Goal: Information Seeking & Learning: Learn about a topic

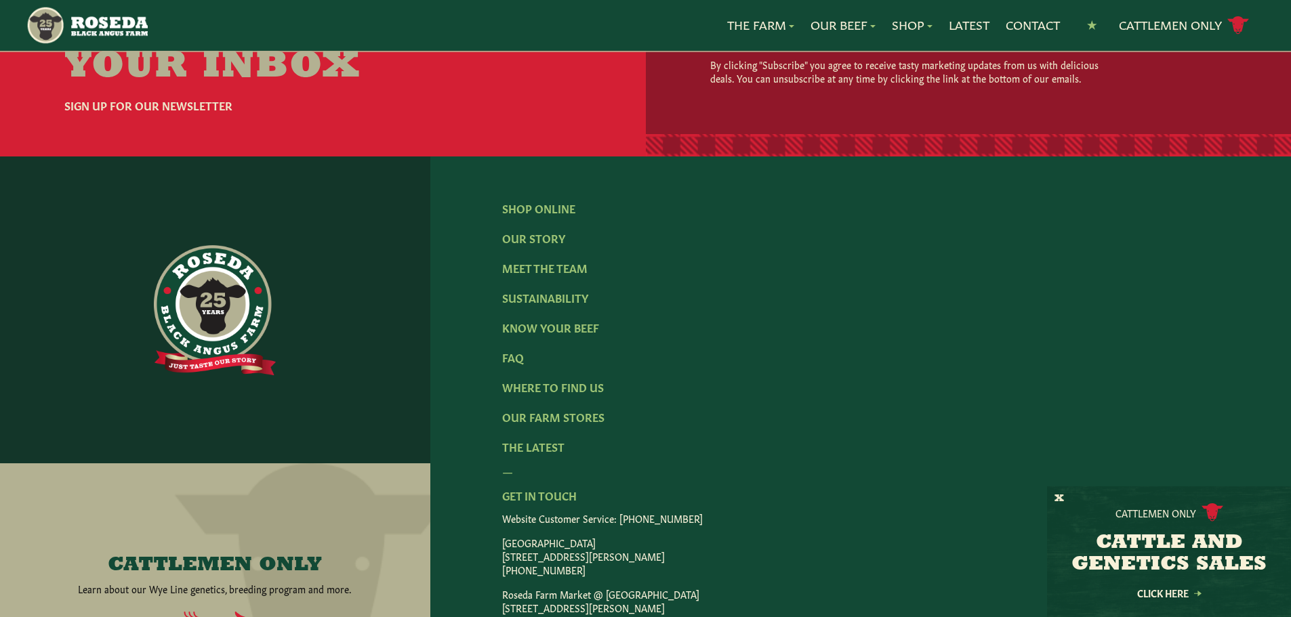
scroll to position [2236, 0]
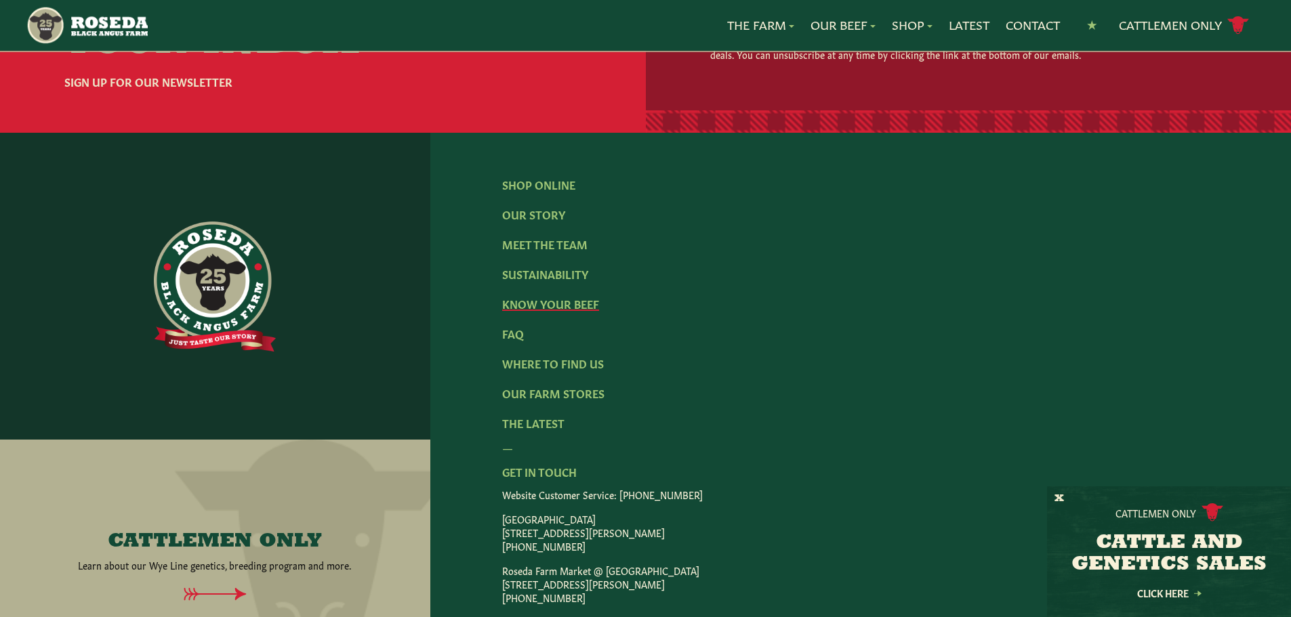
click at [562, 311] on link "Know Your Beef" at bounding box center [550, 303] width 97 height 15
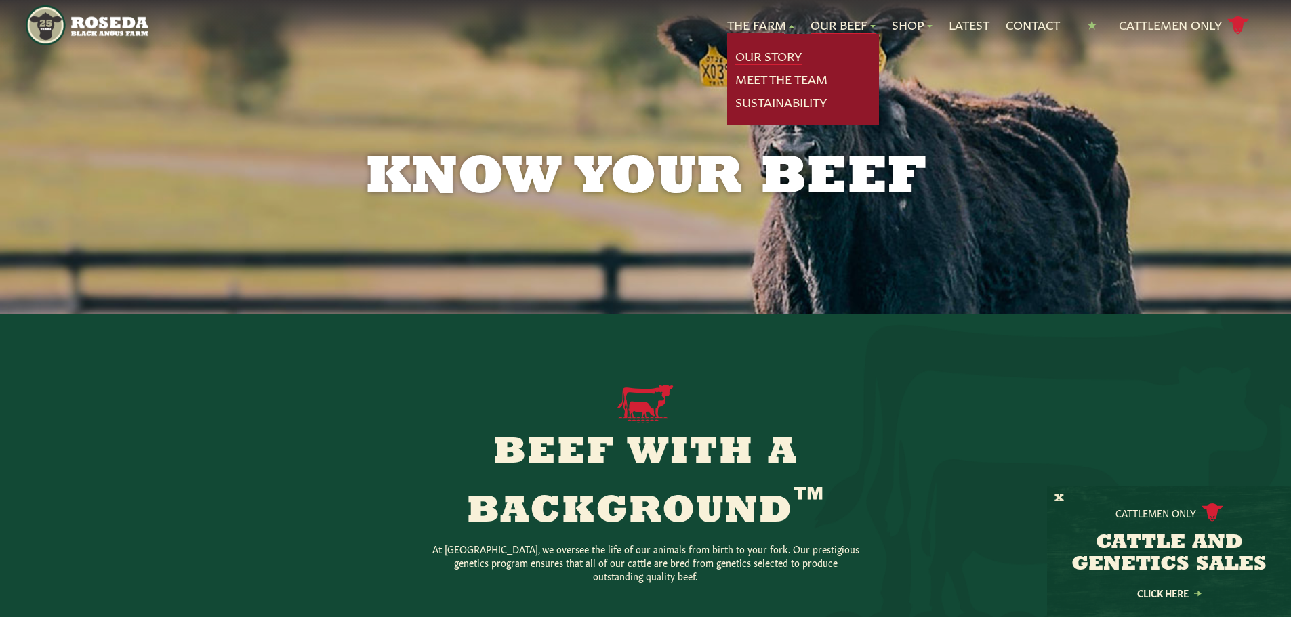
click at [756, 50] on link "Our Story" at bounding box center [768, 56] width 66 height 18
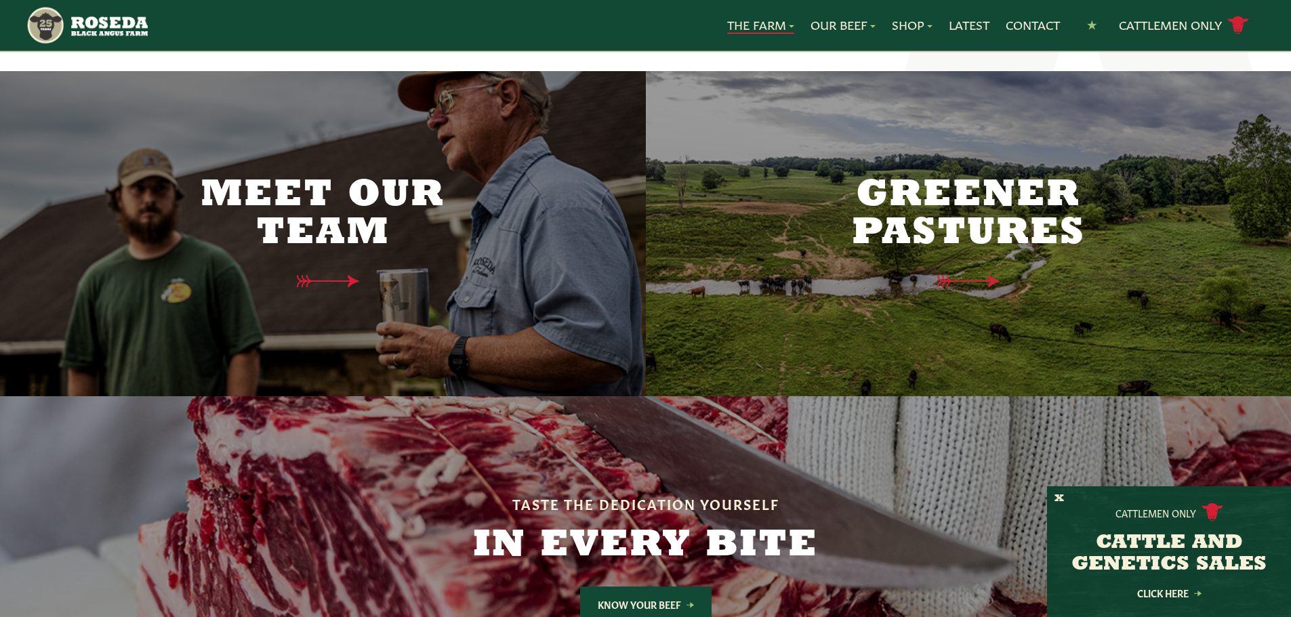
scroll to position [3388, 0]
click at [306, 267] on div "Meet Our Team" at bounding box center [322, 233] width 285 height 222
click at [461, 209] on h2 "Meet Our Team" at bounding box center [322, 214] width 285 height 76
click at [457, 199] on h2 "Meet Our Team" at bounding box center [322, 214] width 285 height 76
drag, startPoint x: 457, startPoint y: 199, endPoint x: 384, endPoint y: 209, distance: 73.3
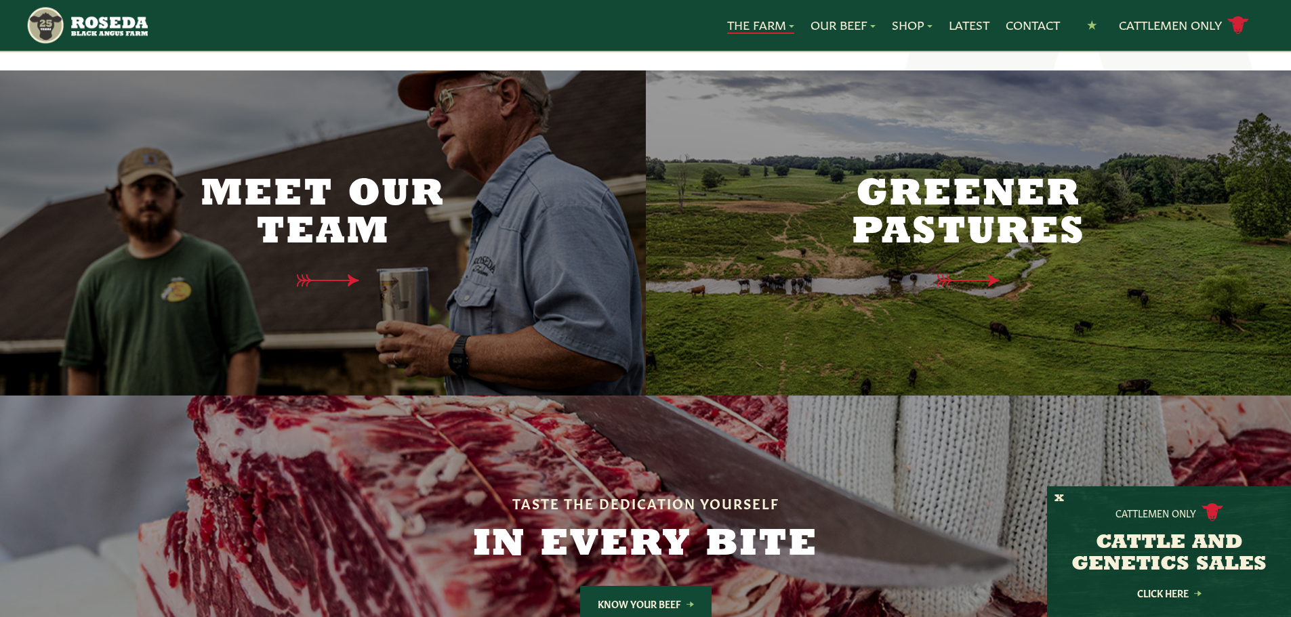
click at [454, 197] on h2 "Meet Our Team" at bounding box center [322, 214] width 285 height 76
click at [313, 197] on h2 "Meet Our Team" at bounding box center [322, 214] width 285 height 76
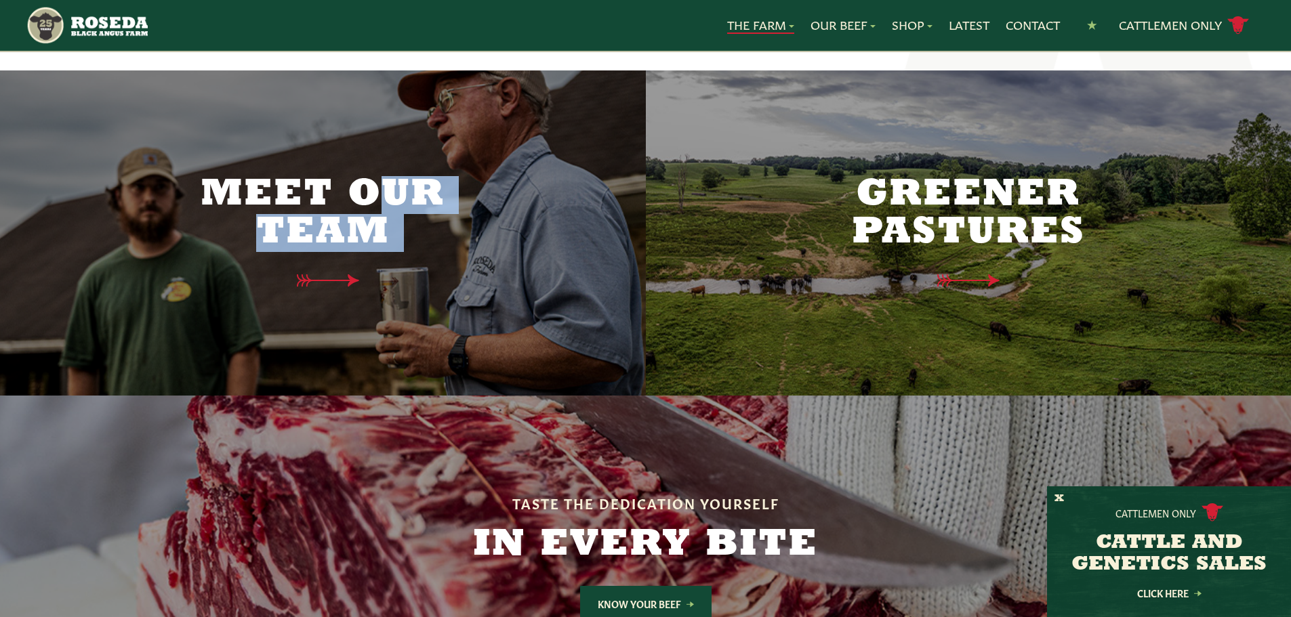
click at [313, 197] on h2 "Meet Our Team" at bounding box center [322, 214] width 285 height 76
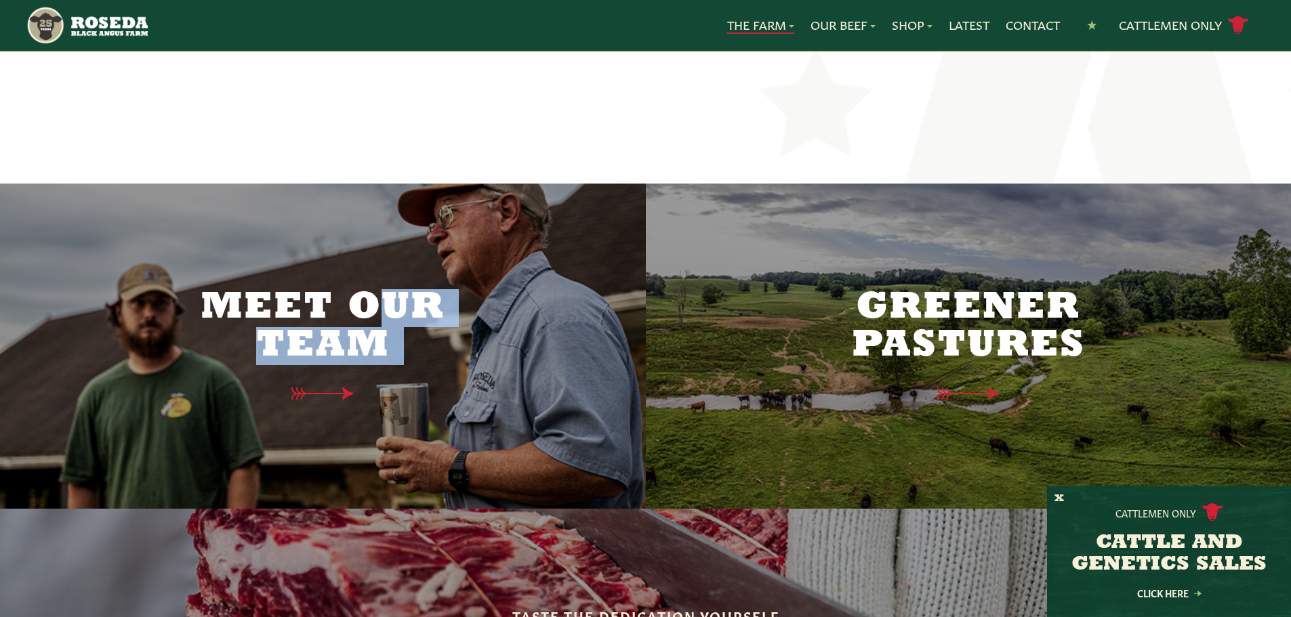
scroll to position [3320, 0]
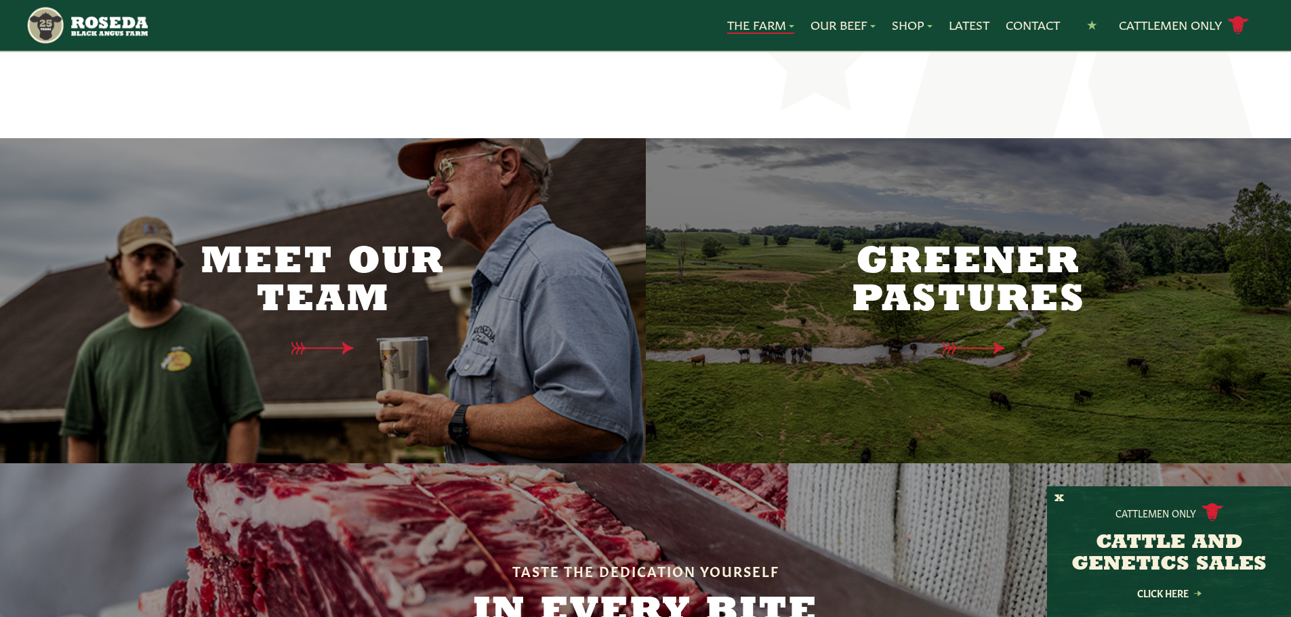
click at [876, 343] on div "Greener Pastures" at bounding box center [968, 301] width 285 height 222
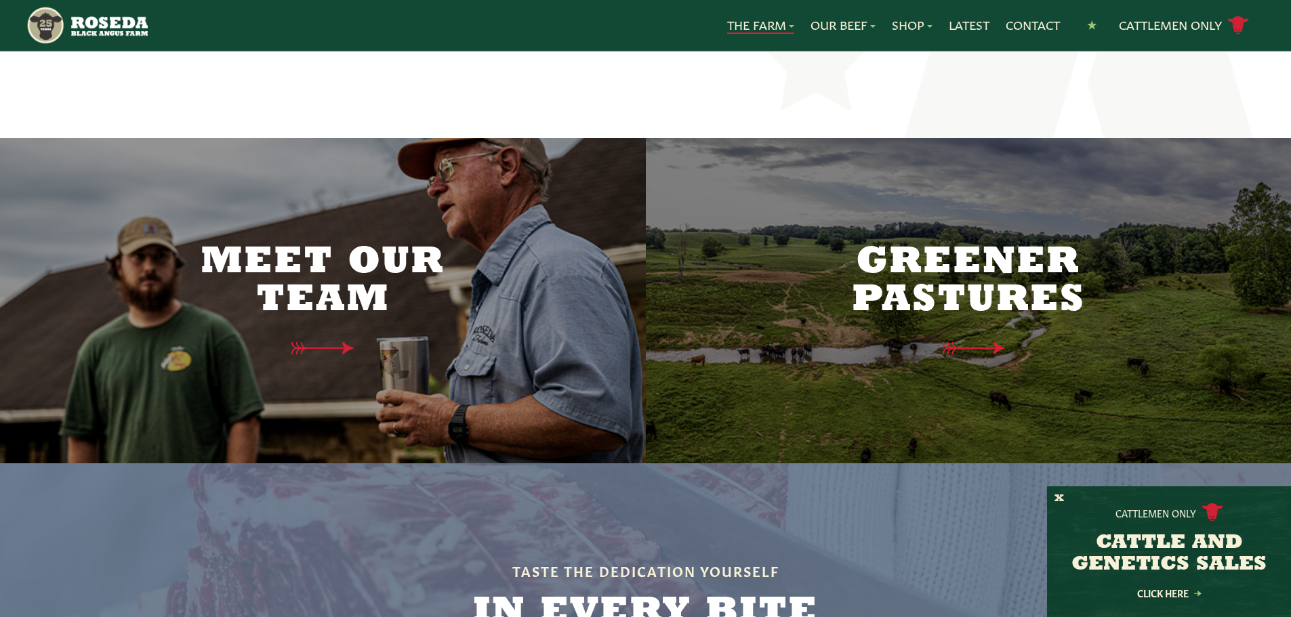
click at [876, 342] on div "Greener Pastures" at bounding box center [968, 301] width 285 height 222
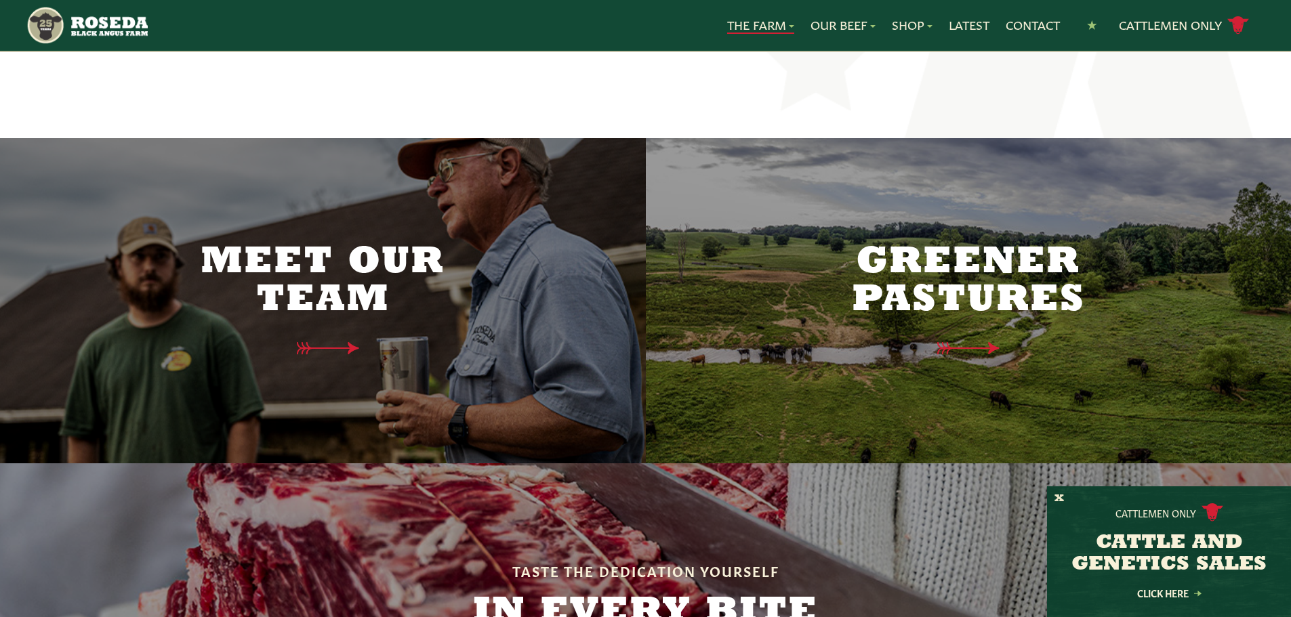
click at [388, 409] on div at bounding box center [323, 300] width 646 height 325
click at [408, 360] on div "Meet Our Team" at bounding box center [322, 301] width 285 height 222
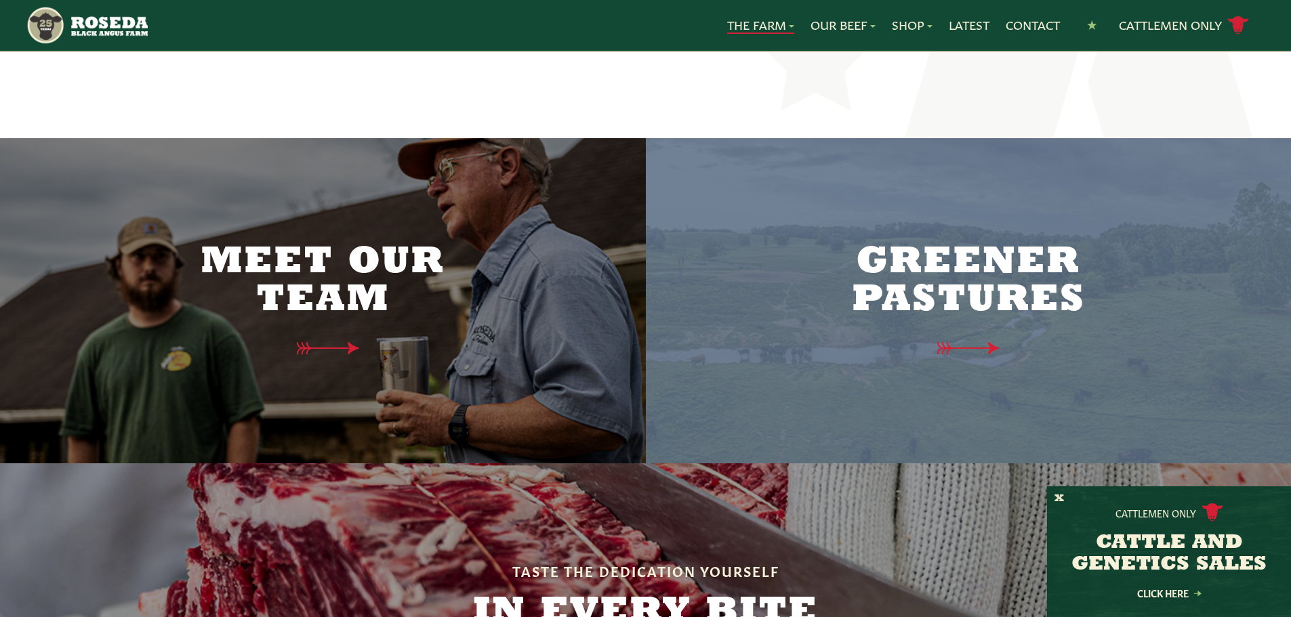
click at [408, 360] on div "Meet Our Team" at bounding box center [322, 301] width 285 height 222
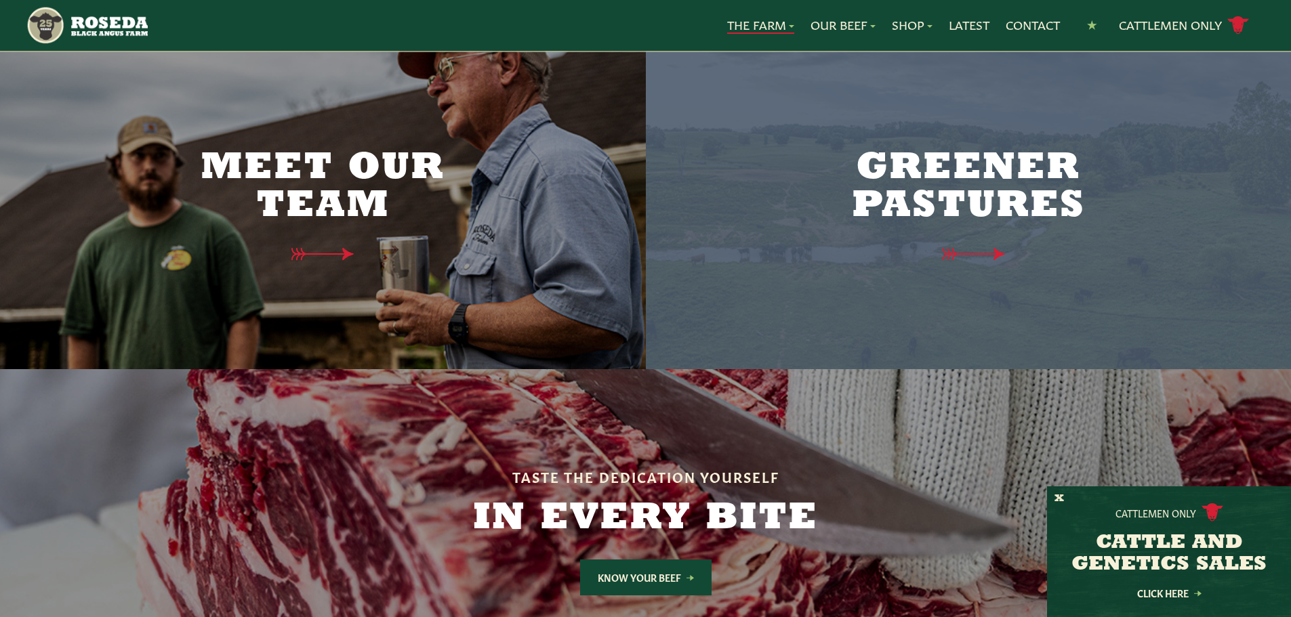
scroll to position [3388, 0]
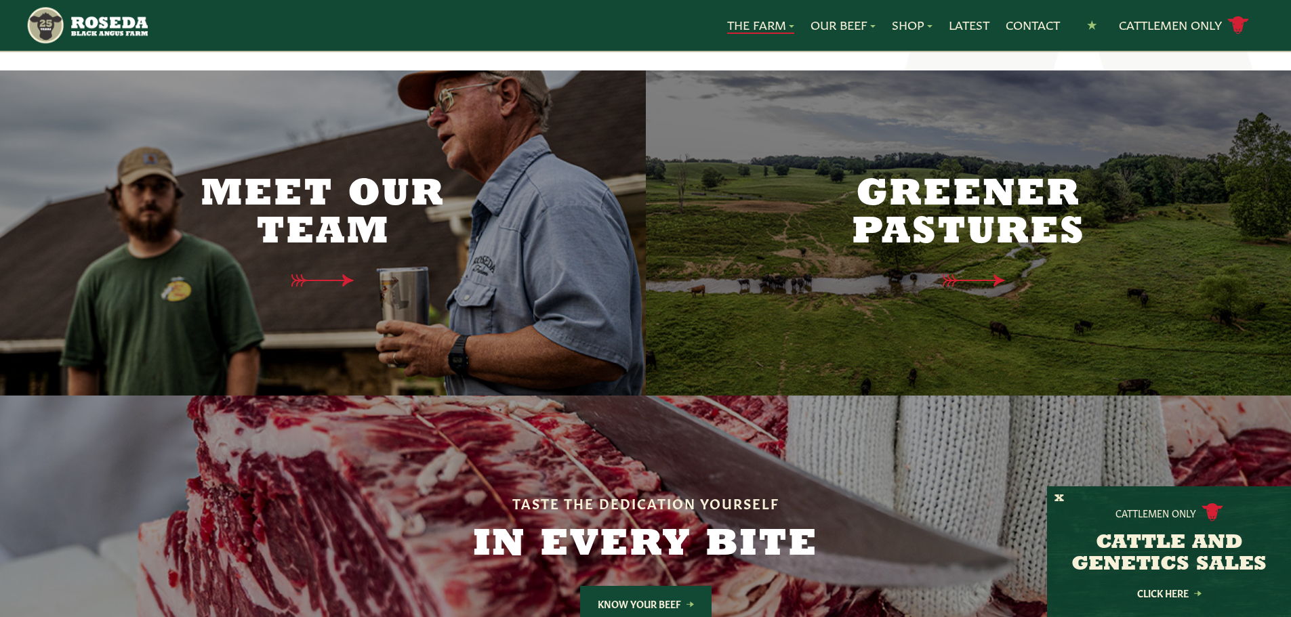
click at [890, 178] on h2 "Greener Pastures" at bounding box center [968, 214] width 285 height 76
click at [886, 176] on h2 "Greener Pastures" at bounding box center [968, 214] width 285 height 76
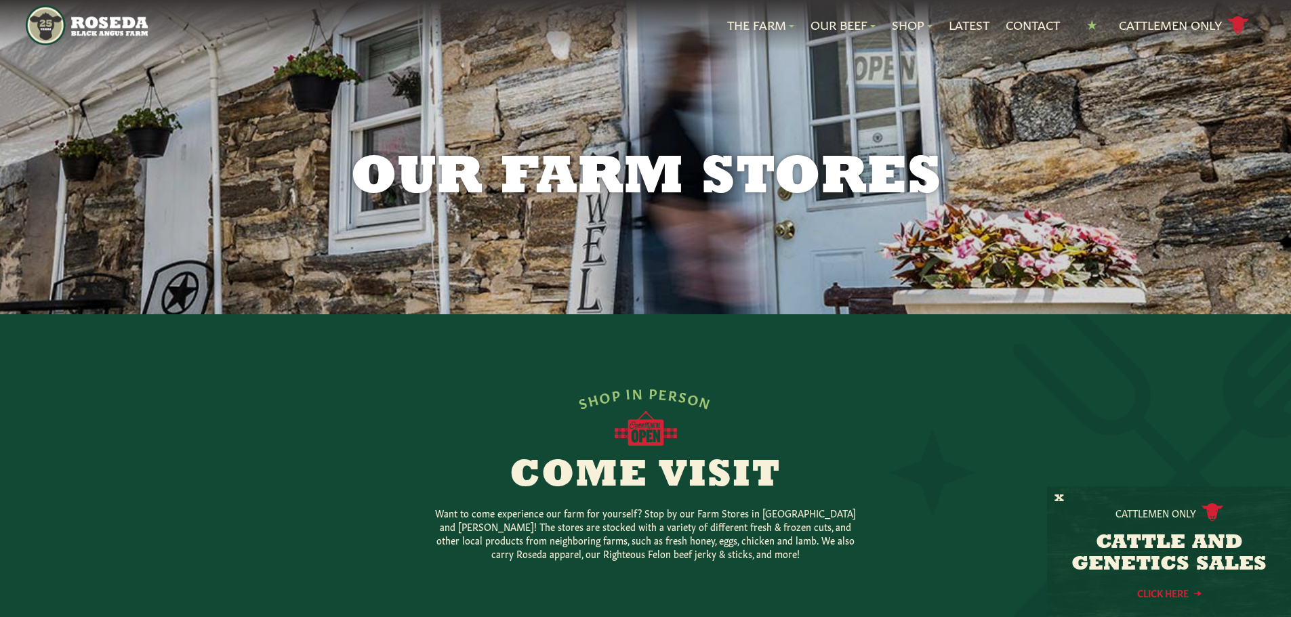
click at [1185, 596] on link "Click Here" at bounding box center [1169, 593] width 122 height 9
